Goal: Navigation & Orientation: Find specific page/section

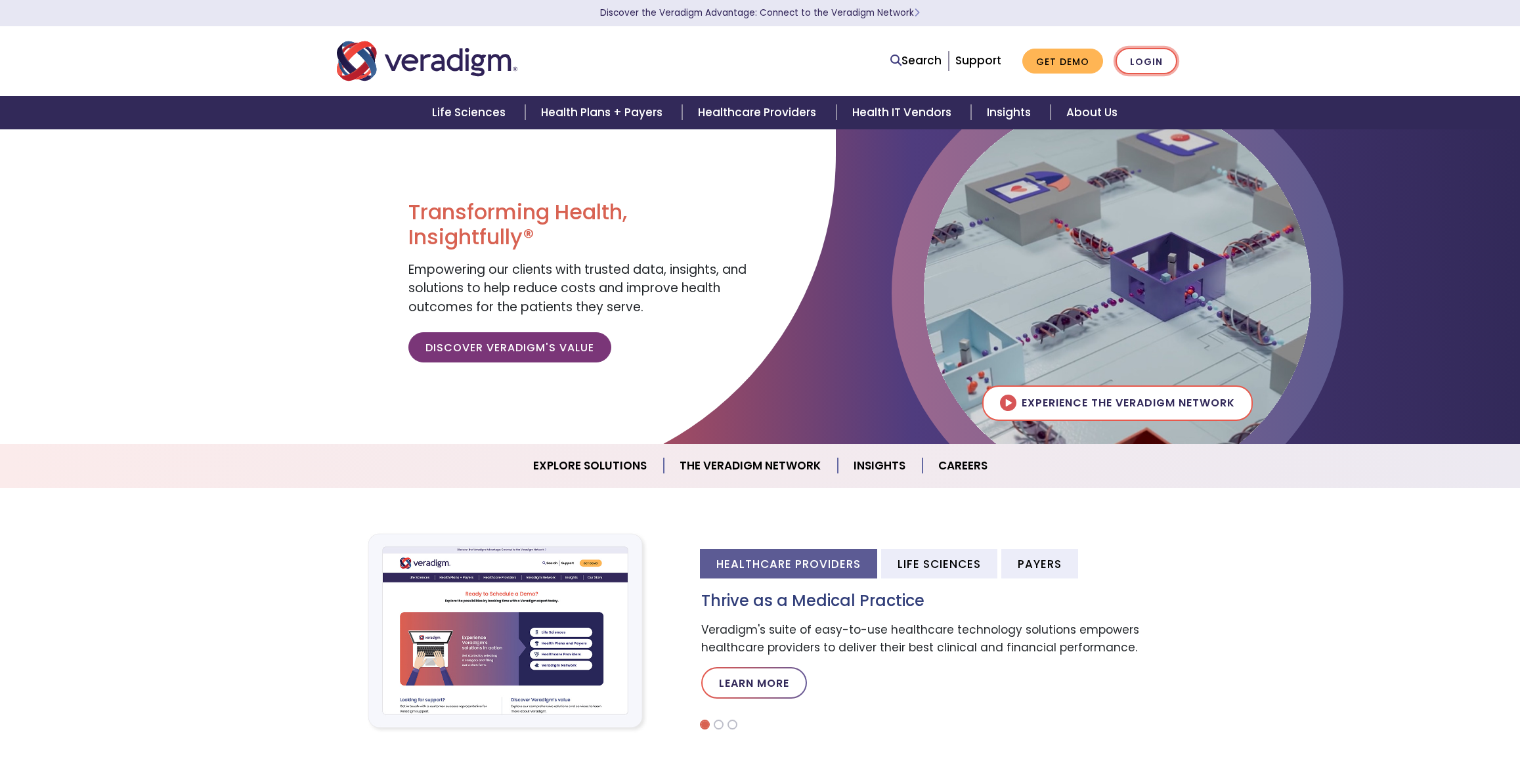
click at [1138, 53] on link "Login" at bounding box center [1146, 61] width 62 height 27
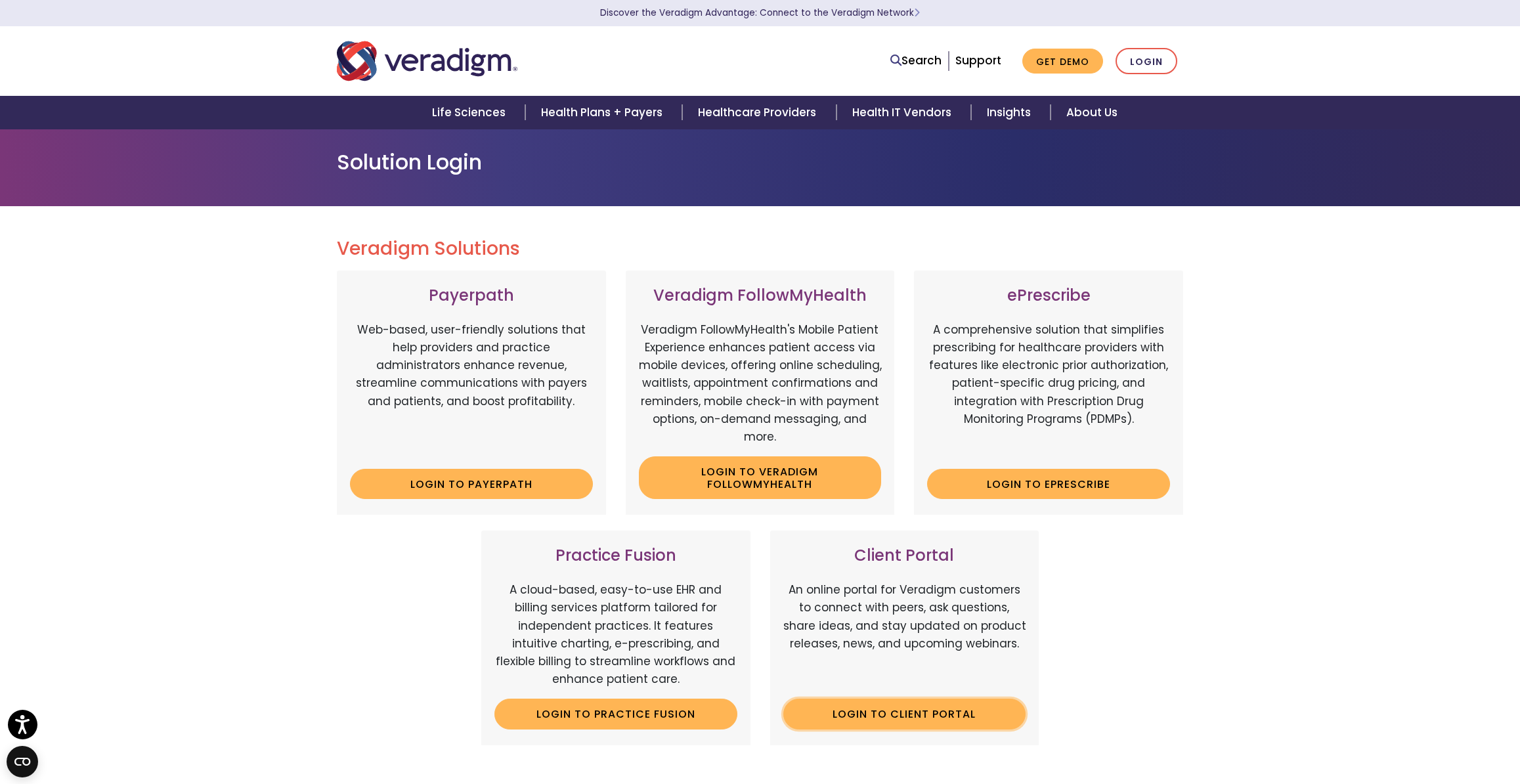
click at [926, 716] on link "Login to Client Portal" at bounding box center [905, 714] width 243 height 31
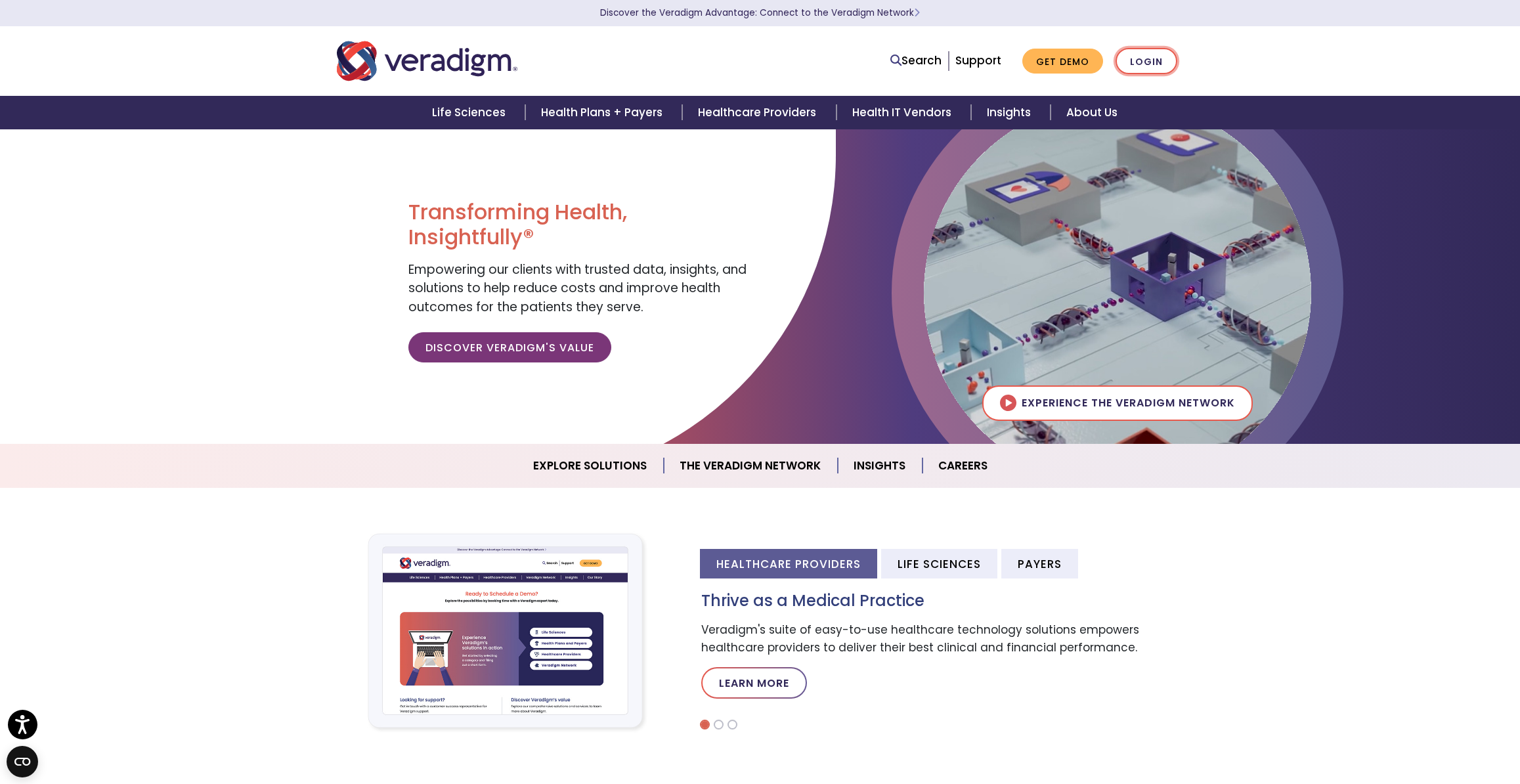
click at [1165, 64] on link "Login" at bounding box center [1146, 61] width 62 height 27
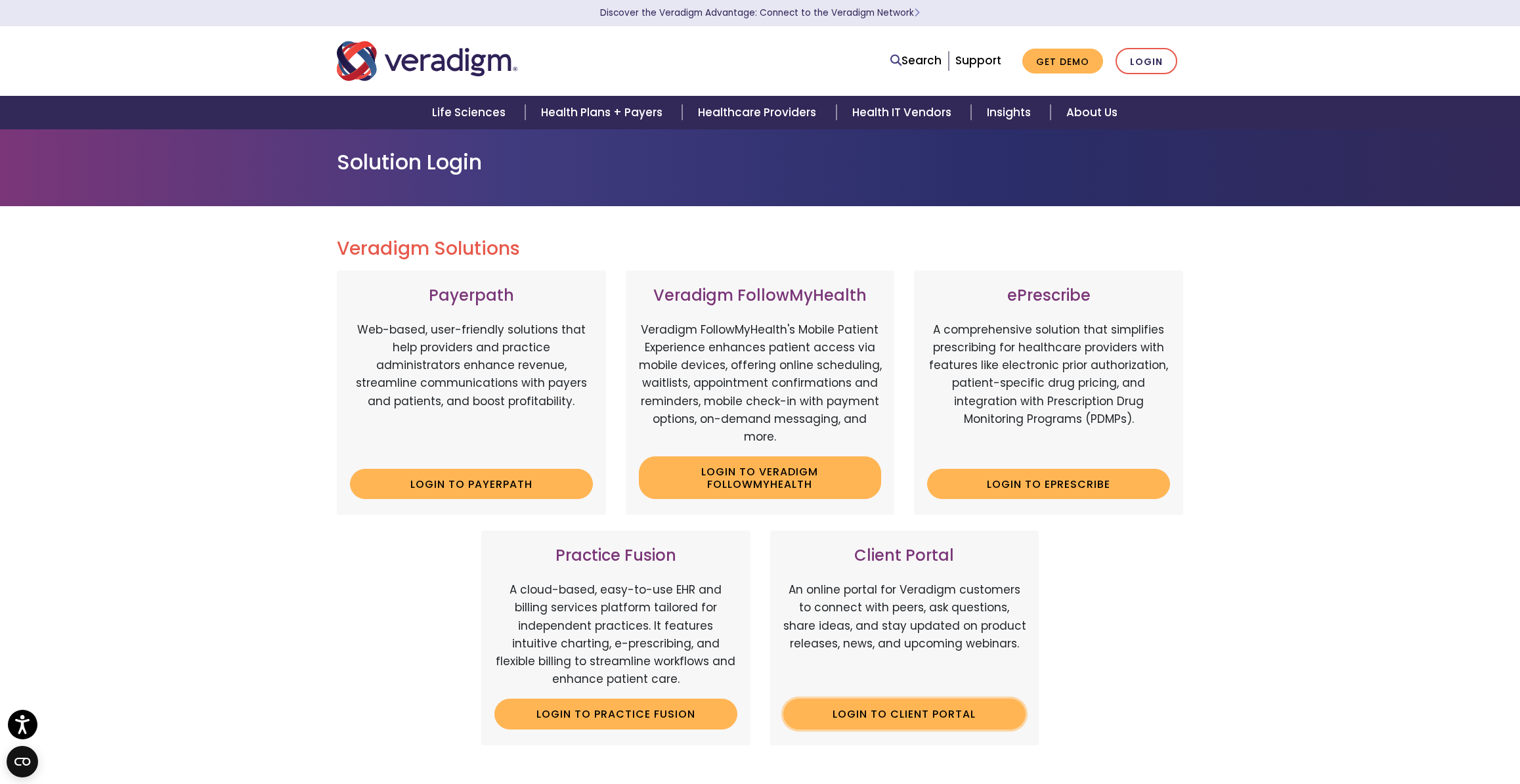
click at [908, 720] on link "Login to Client Portal" at bounding box center [905, 714] width 243 height 31
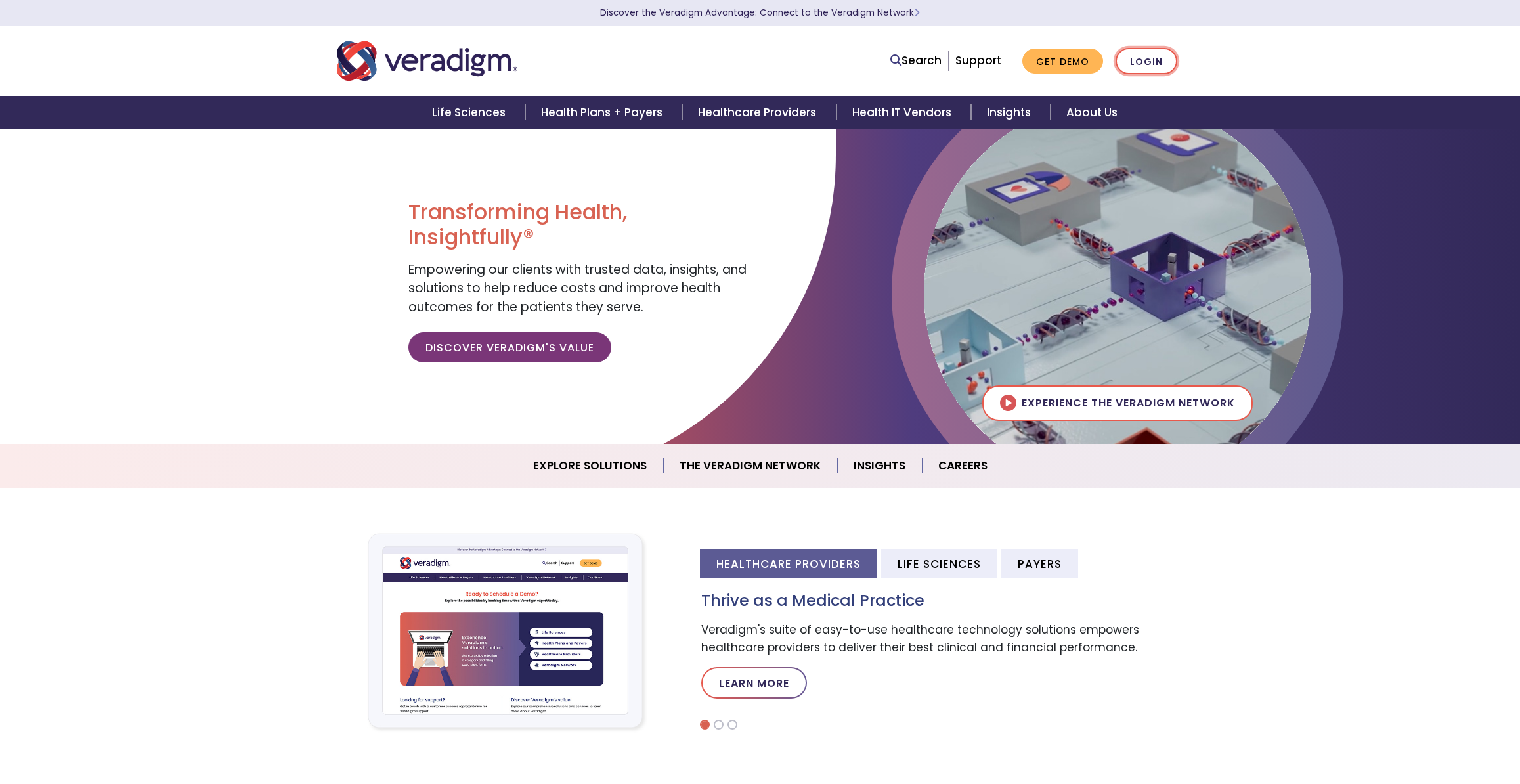
click at [1145, 56] on link "Login" at bounding box center [1146, 61] width 62 height 27
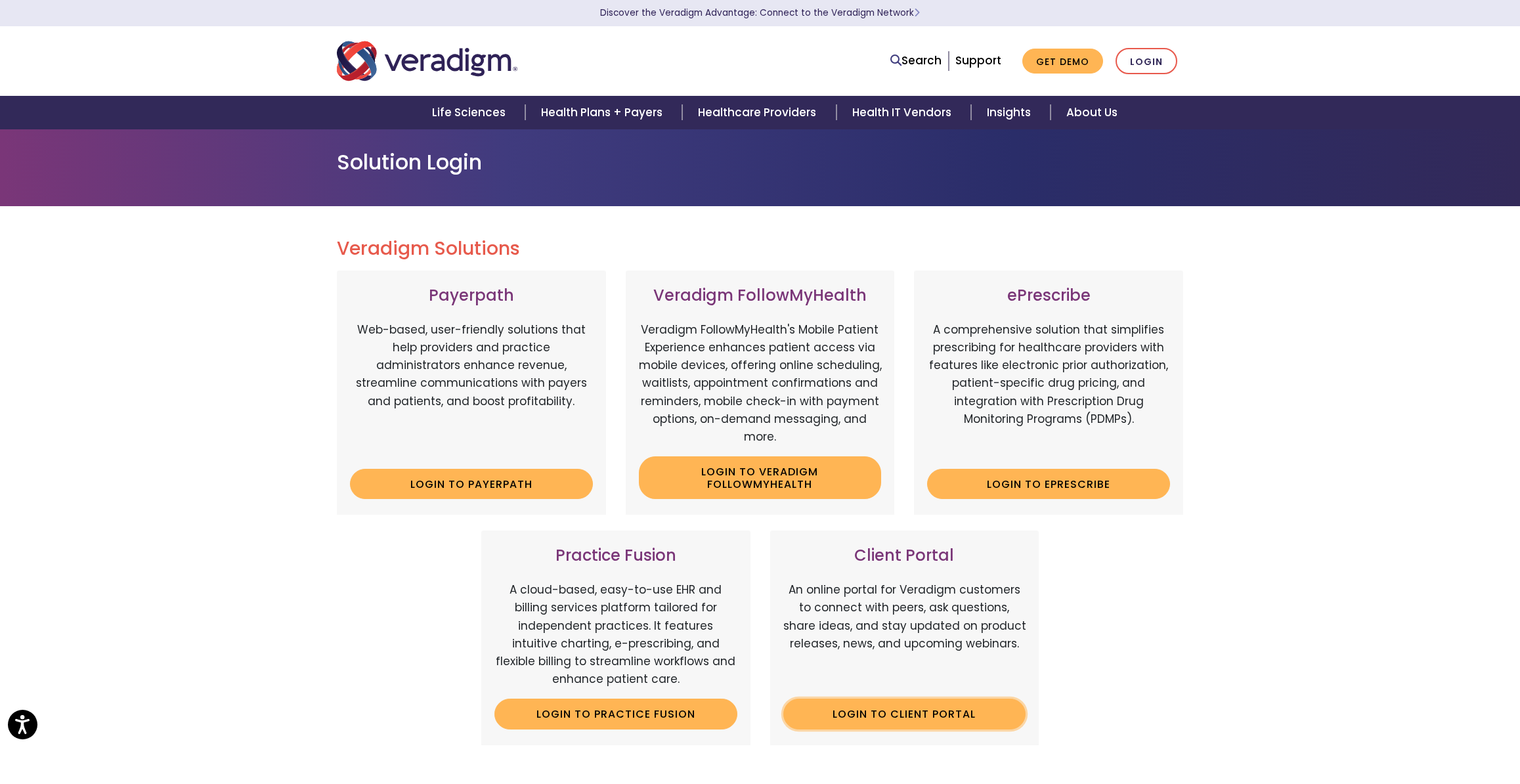
click at [896, 716] on link "Login to Client Portal" at bounding box center [905, 714] width 243 height 31
